Goal: Task Accomplishment & Management: Use online tool/utility

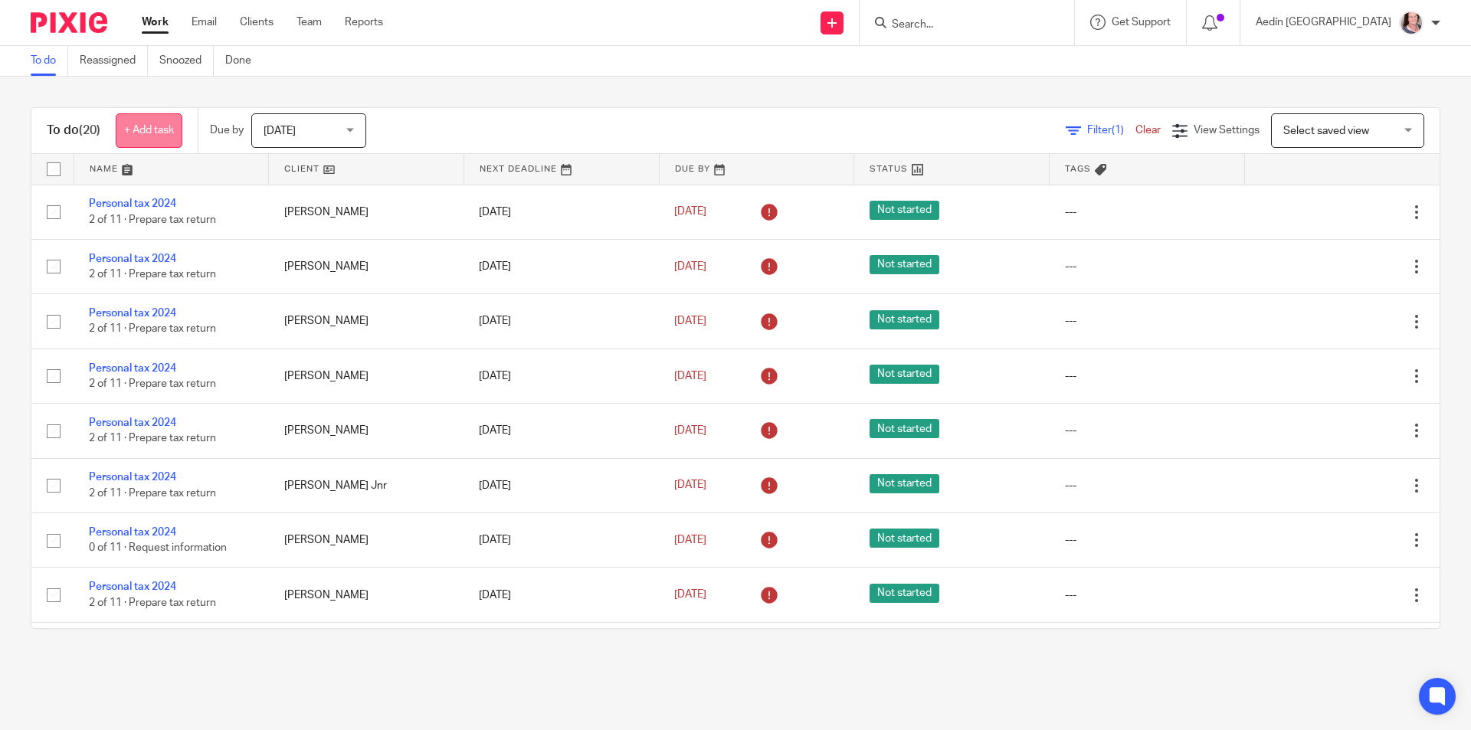
scroll to position [536, 0]
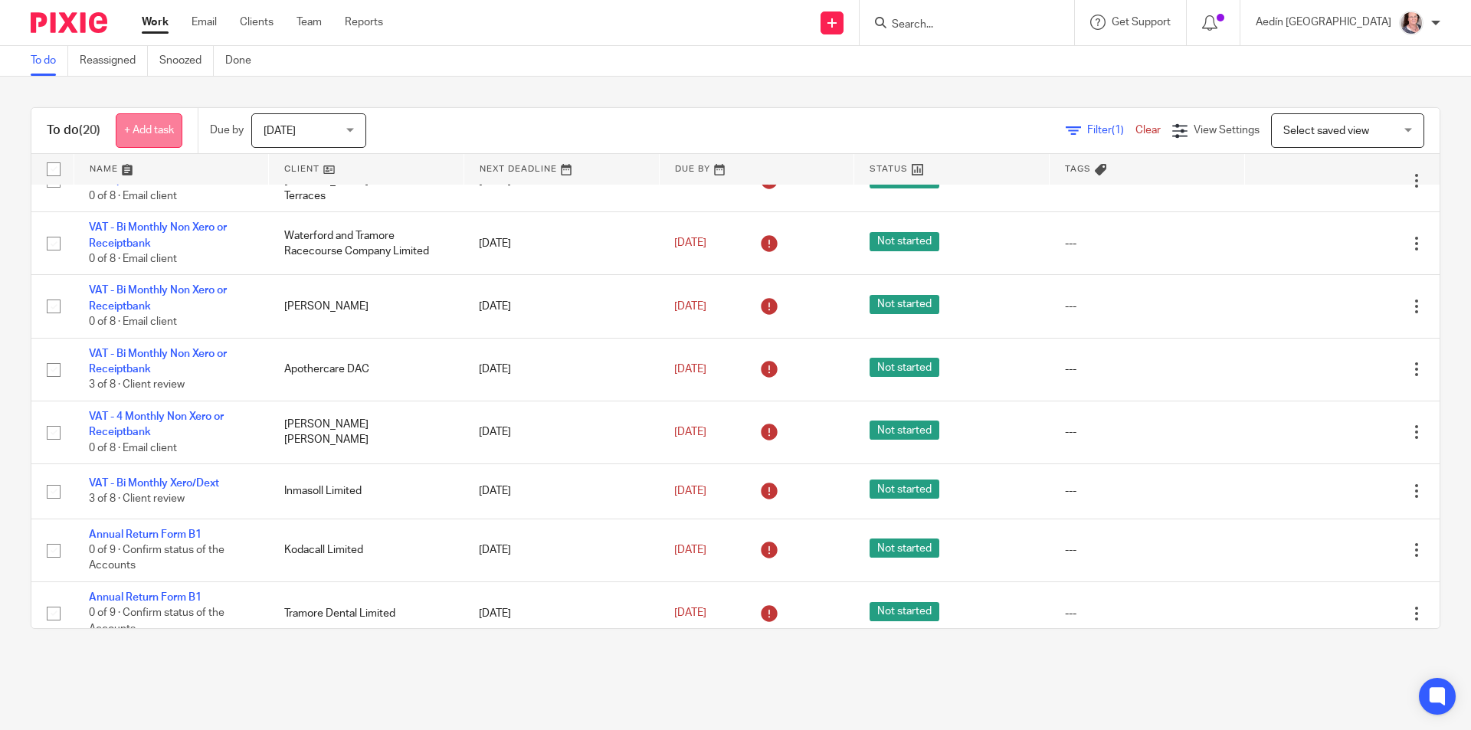
click at [147, 133] on link "+ Add task" at bounding box center [149, 130] width 67 height 34
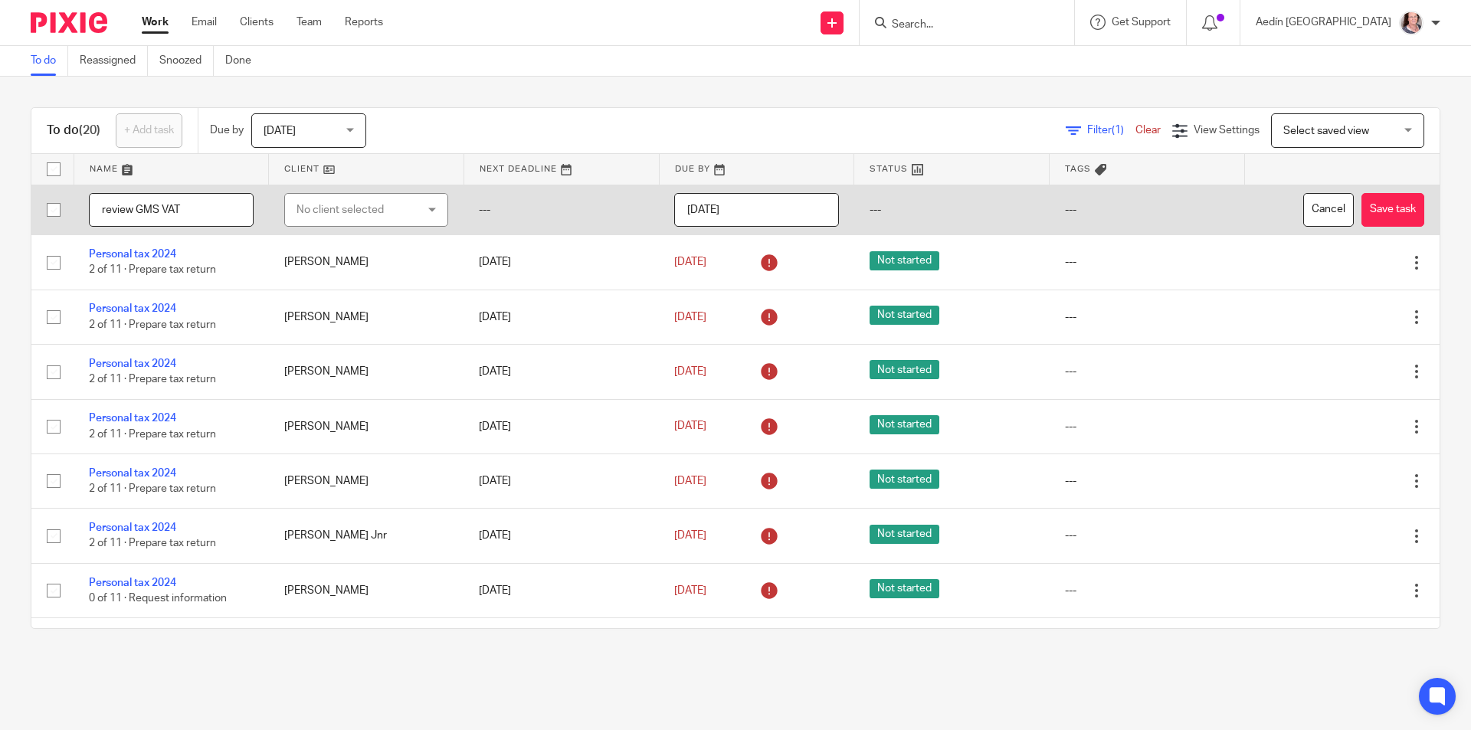
type input "review GMS VAT"
click at [382, 212] on div "No client selected" at bounding box center [357, 210] width 121 height 32
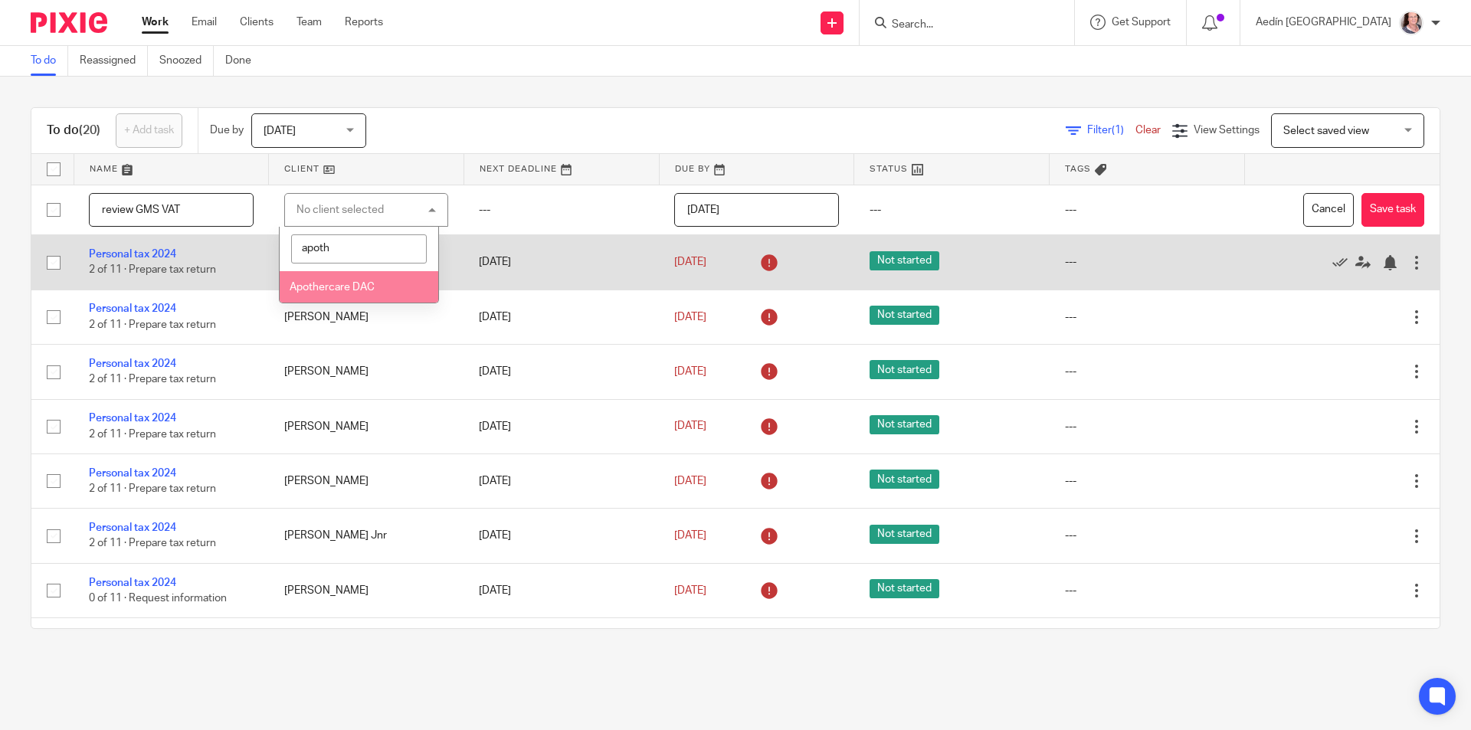
type input "apoth"
click at [346, 287] on span "Apothercare DAC" at bounding box center [332, 287] width 85 height 11
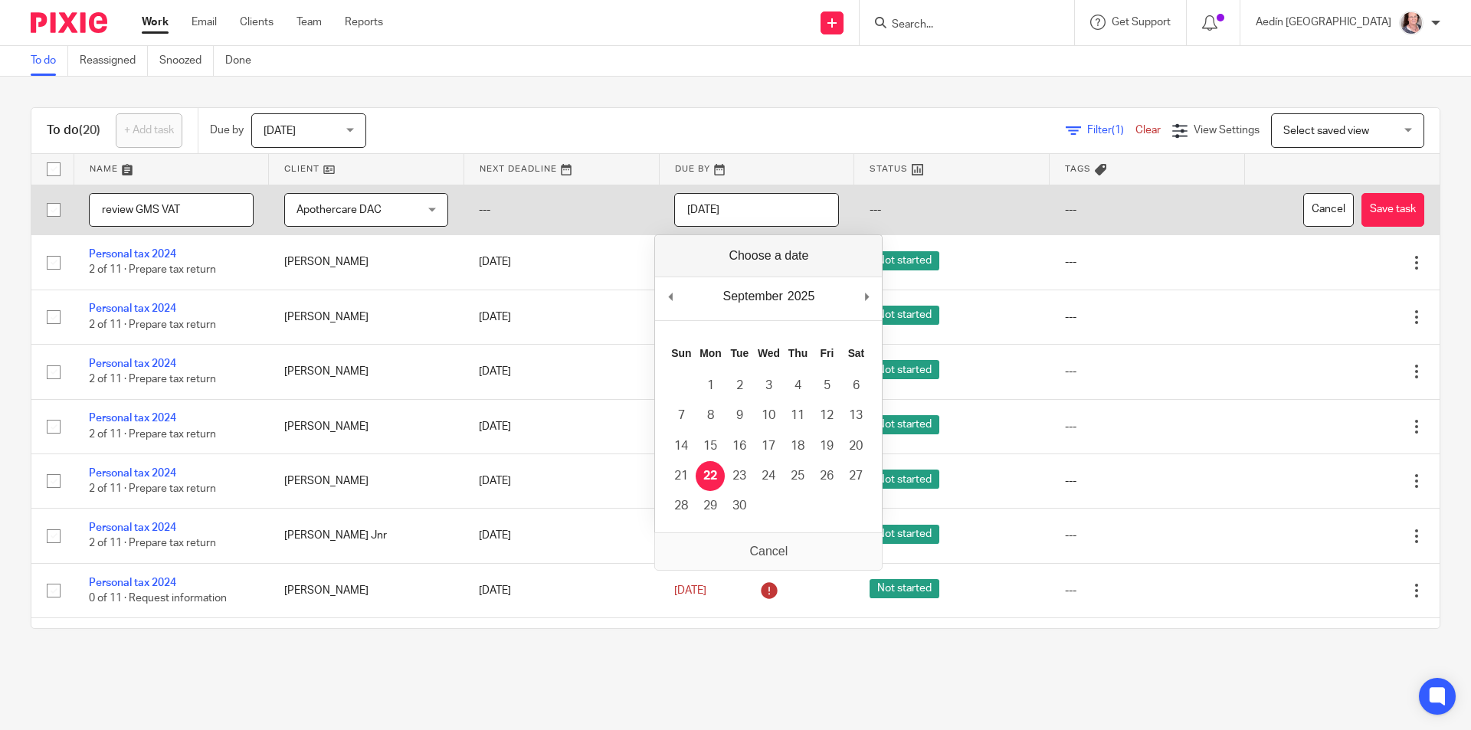
click at [795, 205] on input "[DATE]" at bounding box center [756, 210] width 165 height 34
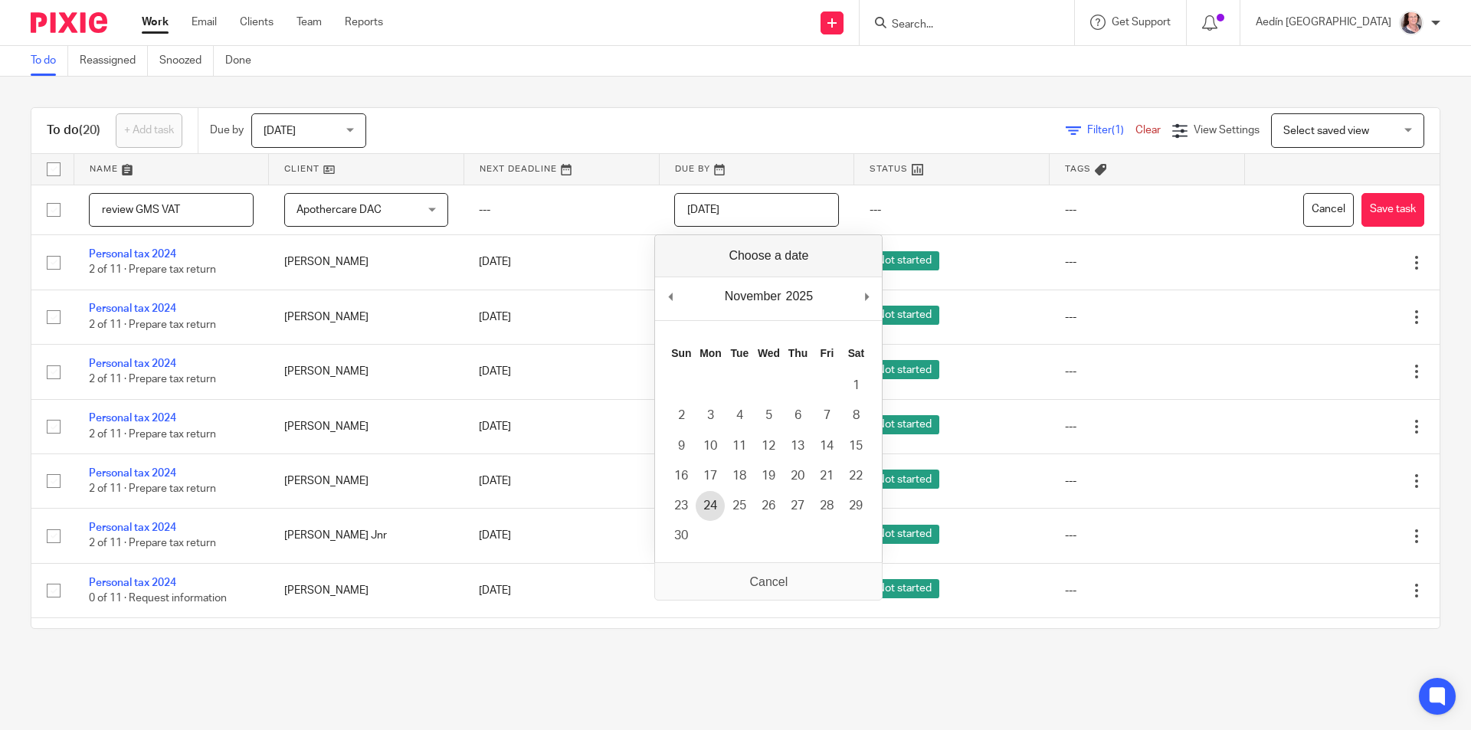
type input "2025-11-24"
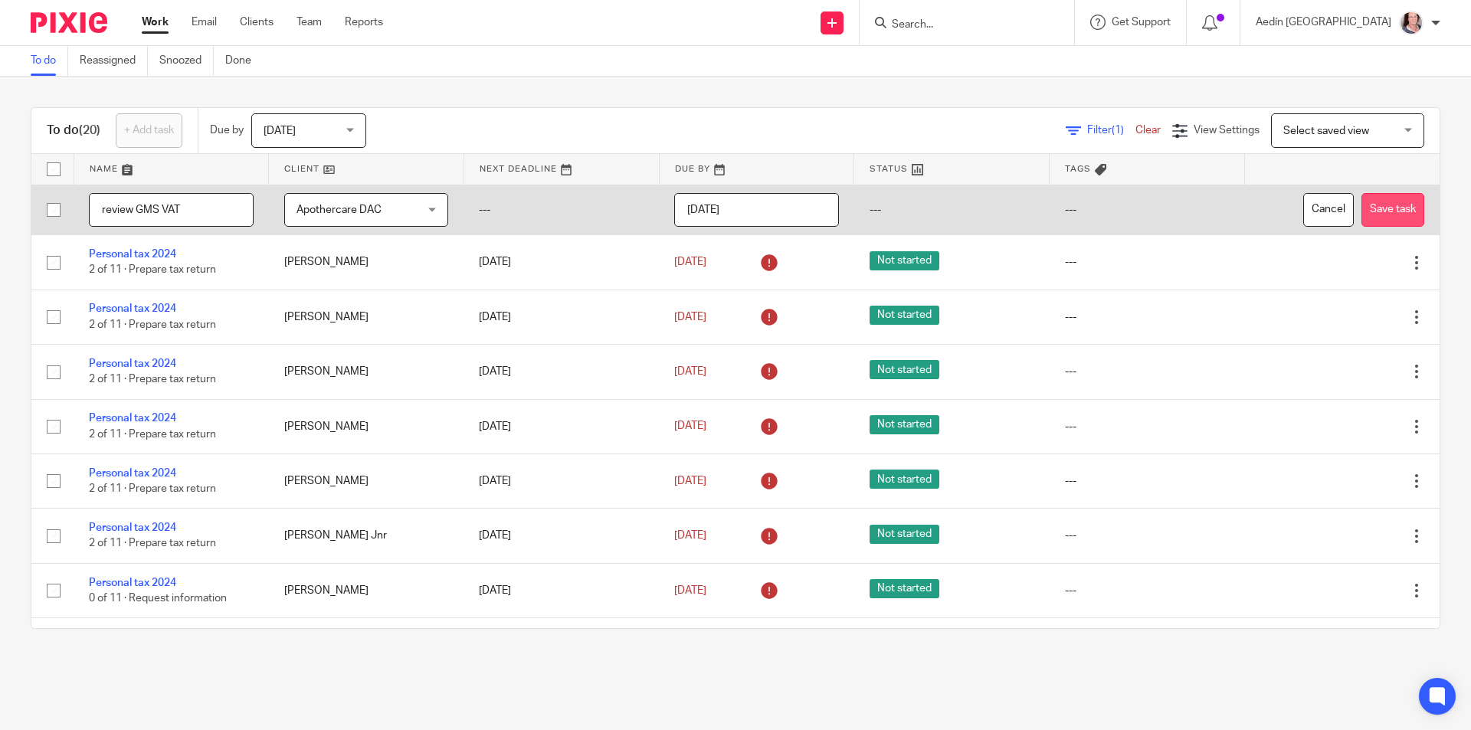
click at [1362, 208] on button "Save task" at bounding box center [1393, 210] width 63 height 34
